Goal: Transaction & Acquisition: Purchase product/service

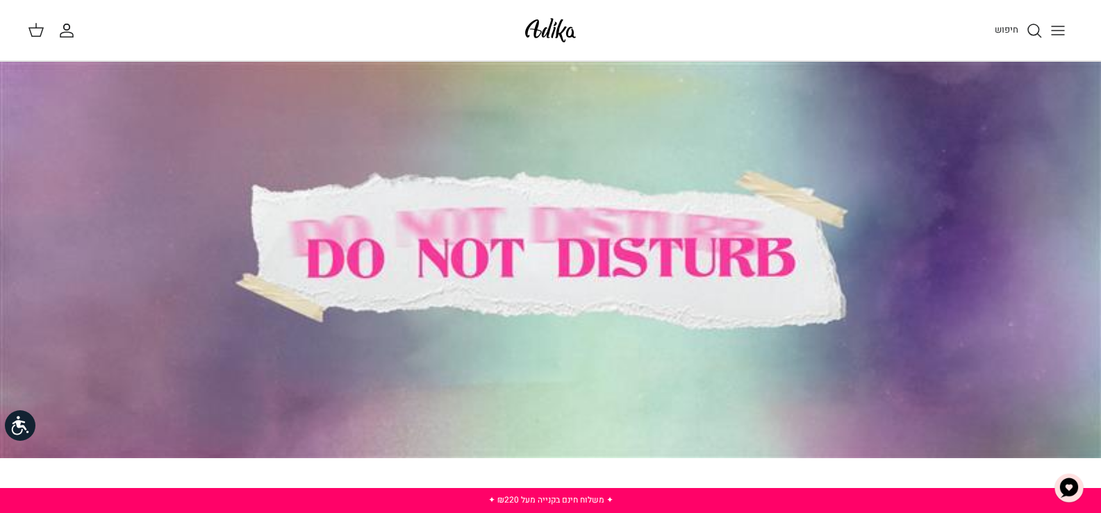
click at [737, 219] on div at bounding box center [550, 260] width 1101 height 397
click at [1003, 29] on span "חיפוש" at bounding box center [1006, 29] width 24 height 13
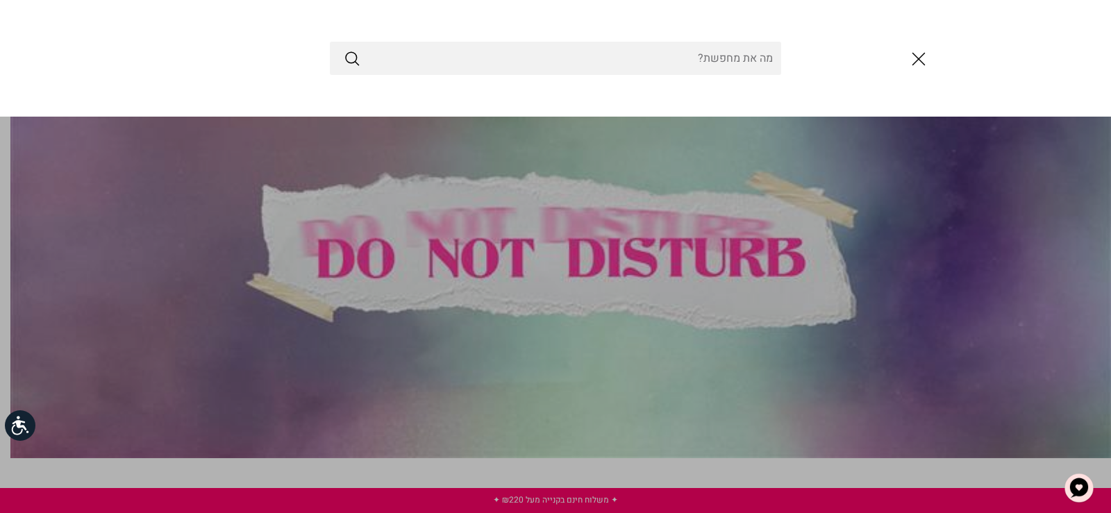
click at [942, 345] on link "Toggle menu" at bounding box center [555, 256] width 1111 height 513
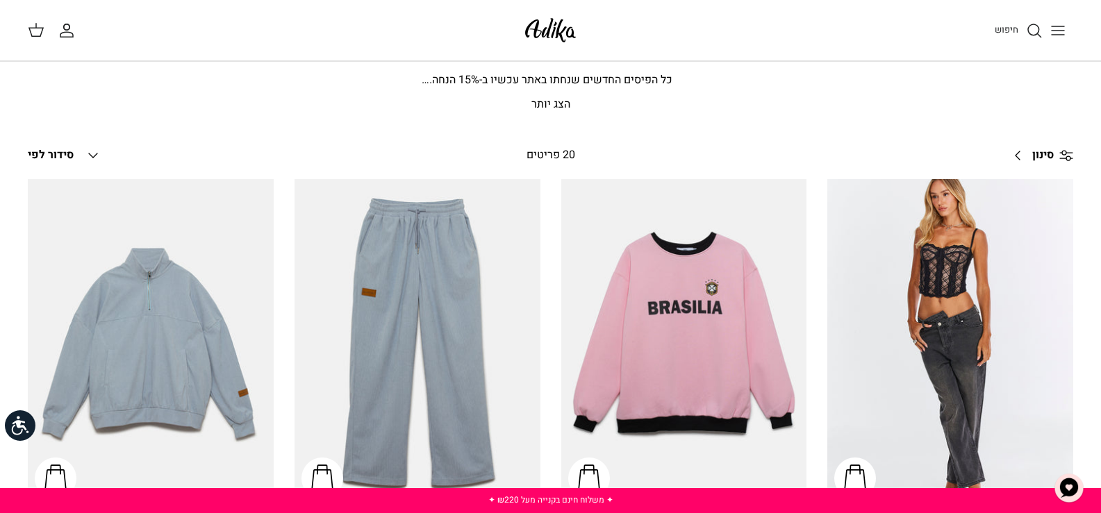
scroll to position [415, 0]
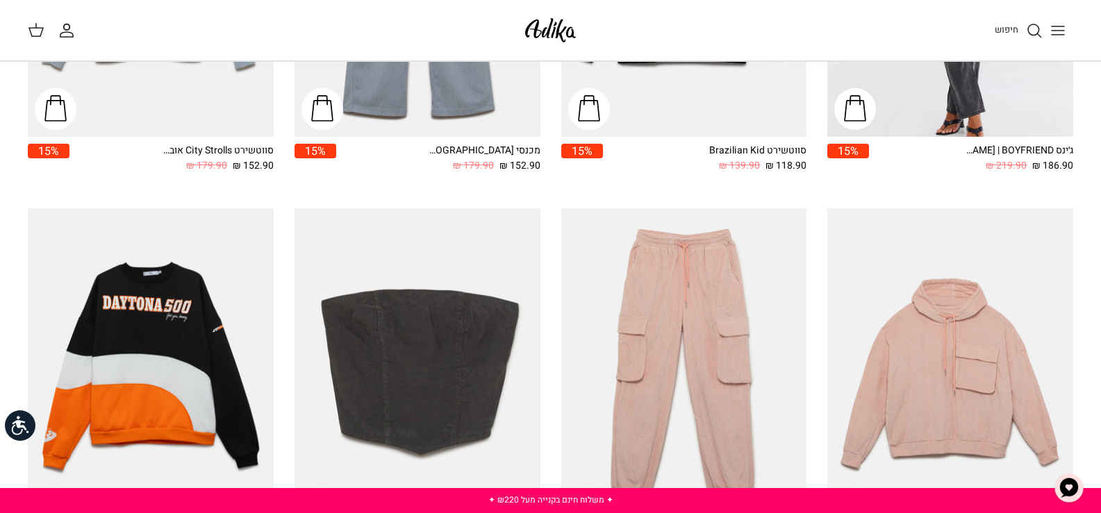
drag, startPoint x: 1107, startPoint y: 86, endPoint x: 1092, endPoint y: 162, distance: 77.8
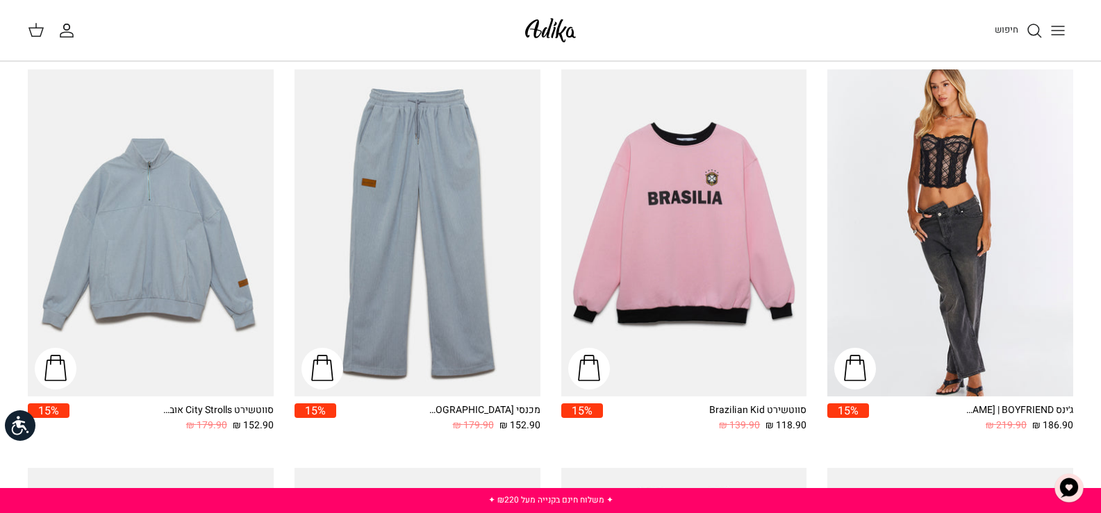
scroll to position [0, 0]
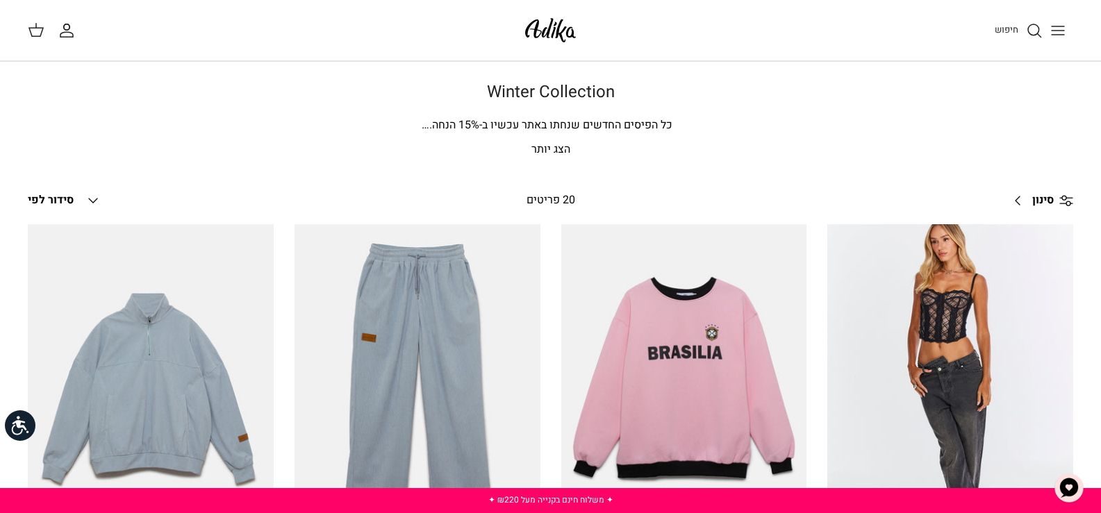
click at [1022, 200] on link "סינון Right" at bounding box center [1038, 200] width 69 height 33
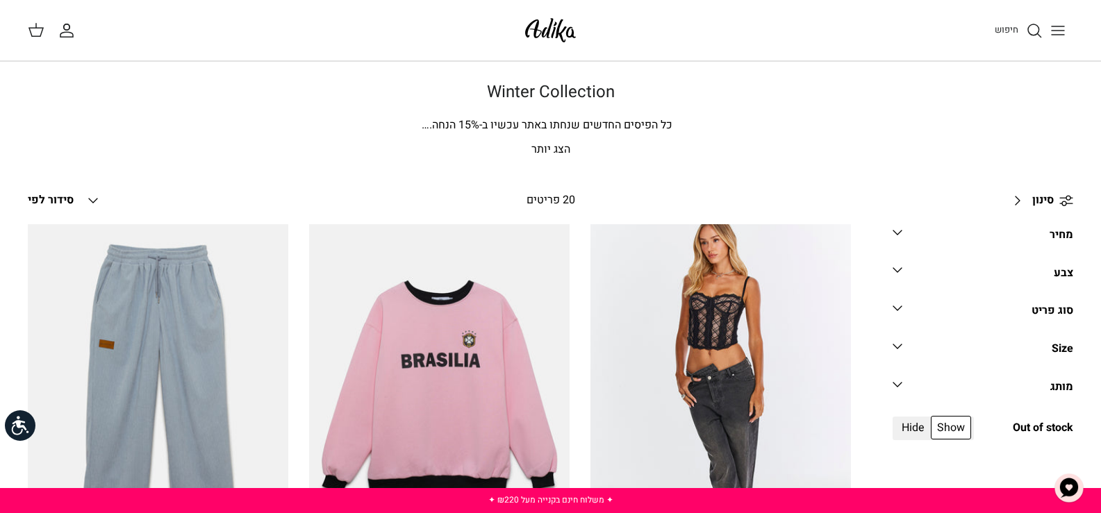
click at [1028, 230] on link "מחיר Down" at bounding box center [982, 239] width 181 height 31
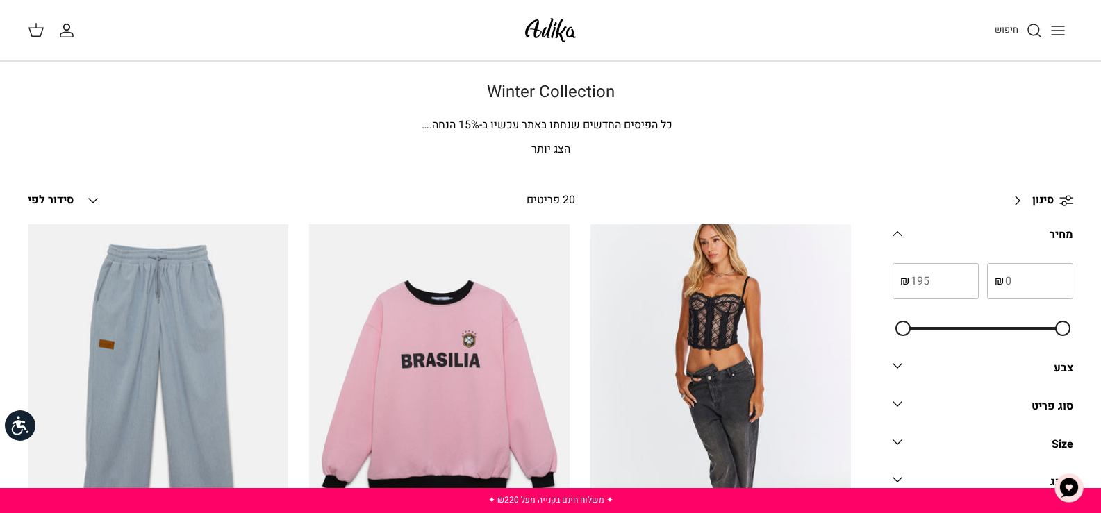
click at [1028, 230] on link "מחיר Down" at bounding box center [982, 239] width 181 height 31
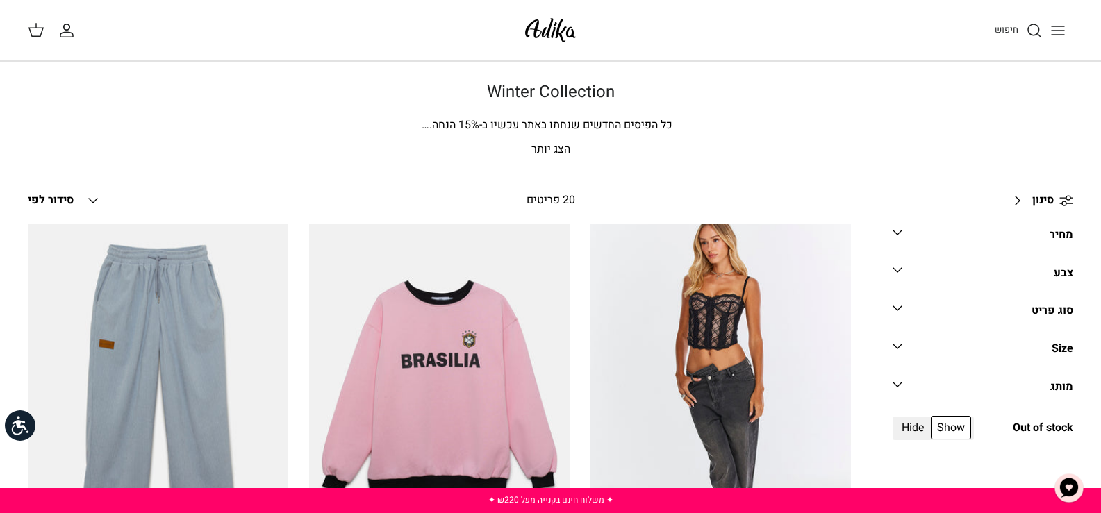
click at [1019, 326] on link "סוג פריט Down" at bounding box center [982, 315] width 181 height 31
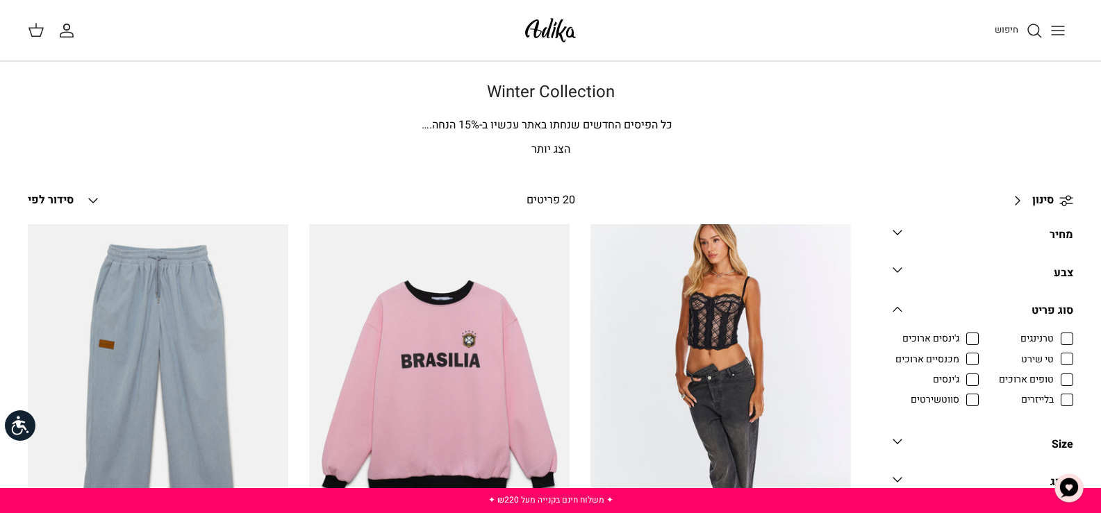
click at [959, 336] on span "ג'ינסים ארוכים" at bounding box center [930, 339] width 57 height 14
click at [960, 333] on input "ג'ינסים ארוכים" at bounding box center [959, 331] width 1 height 1
checkbox input "true"
radio input "true"
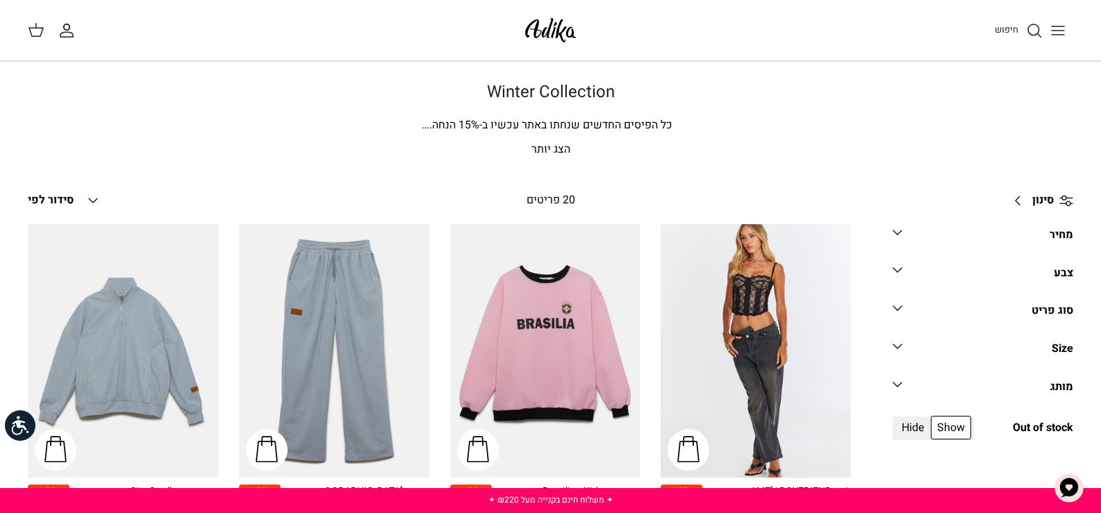
scroll to position [122, 0]
